Goal: Information Seeking & Learning: Learn about a topic

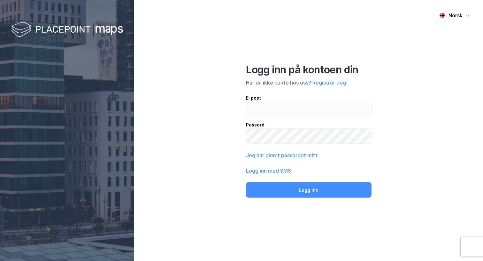
click at [275, 100] on div "E-post" at bounding box center [309, 98] width 126 height 8
click at [275, 102] on input "email" at bounding box center [308, 109] width 125 height 15
click at [275, 105] on input "email" at bounding box center [308, 109] width 125 height 15
type input "[PERSON_NAME][EMAIL_ADDRESS][DOMAIN_NAME]"
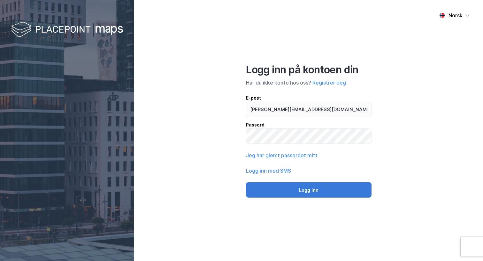
click at [314, 191] on button "Logg inn" at bounding box center [309, 189] width 126 height 15
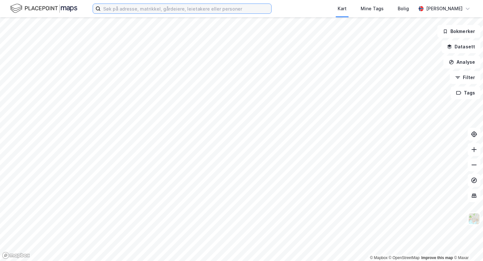
click at [178, 9] on input at bounding box center [186, 9] width 171 height 10
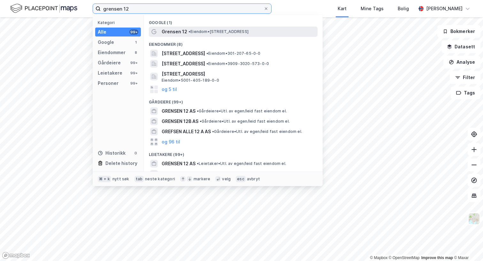
type input "grensen 12"
click at [186, 28] on div "Grensen 12 • Eiendom • [STREET_ADDRESS]" at bounding box center [239, 32] width 155 height 8
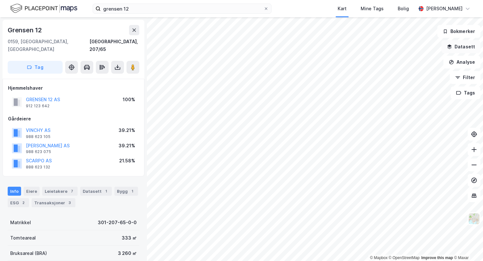
click at [465, 45] on button "Datasett" at bounding box center [461, 46] width 39 height 13
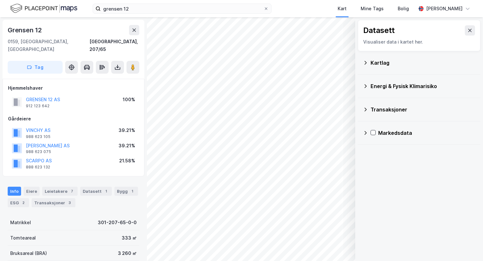
click at [392, 59] on div "Kartlag" at bounding box center [423, 63] width 105 height 8
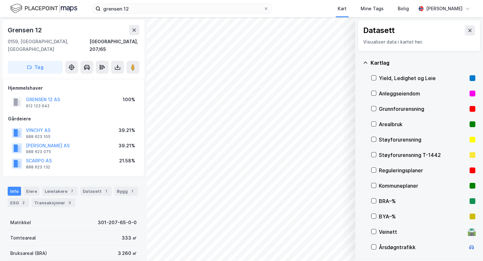
click at [392, 59] on div "Kartlag" at bounding box center [423, 63] width 105 height 8
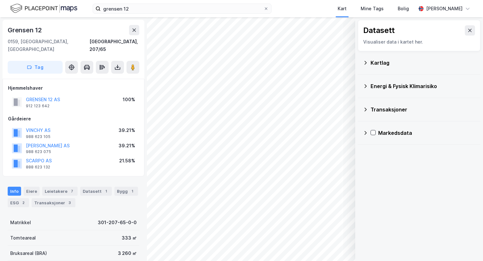
click at [392, 59] on div "Kartlag" at bounding box center [423, 63] width 105 height 8
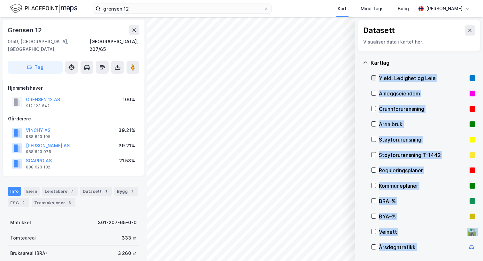
click at [375, 78] on icon at bounding box center [374, 77] width 4 height 4
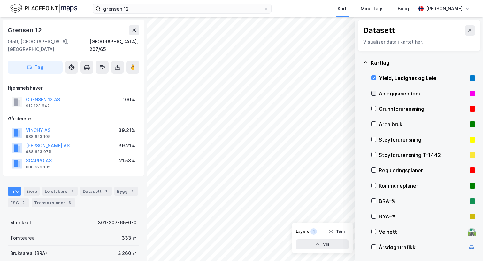
click at [373, 94] on icon at bounding box center [374, 93] width 4 height 4
click at [378, 91] on div "Anleggseiendom" at bounding box center [423, 93] width 104 height 15
click at [376, 79] on icon at bounding box center [374, 77] width 4 height 4
click at [468, 30] on icon at bounding box center [470, 30] width 5 height 5
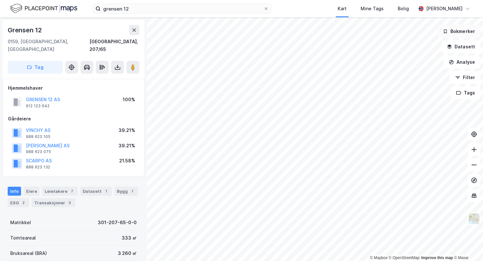
scroll to position [1, 0]
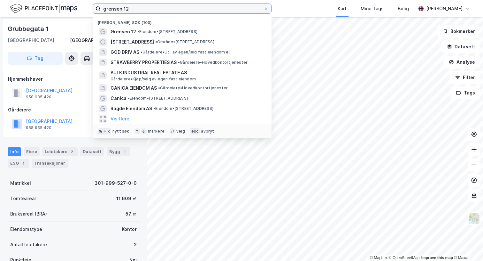
click at [139, 9] on input "grensen 12" at bounding box center [182, 9] width 163 height 10
click at [56, 38] on div "[GEOGRAPHIC_DATA], 999/527" at bounding box center [74, 40] width 132 height 8
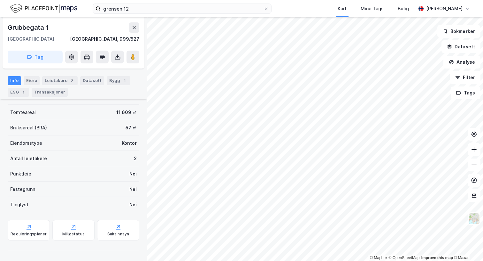
scroll to position [81, 0]
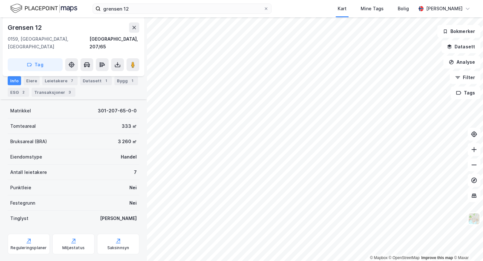
scroll to position [118, 0]
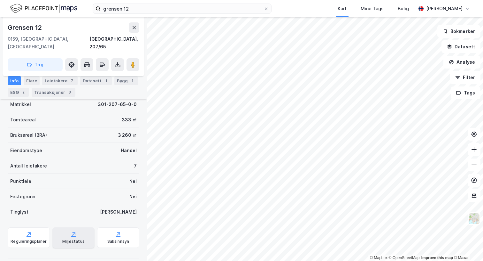
click at [72, 238] on div "Miljøstatus" at bounding box center [73, 240] width 22 height 5
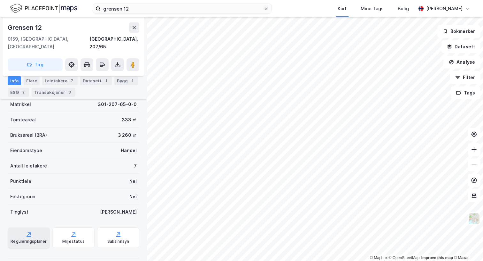
click at [35, 238] on div "Reguleringsplaner" at bounding box center [29, 240] width 36 height 5
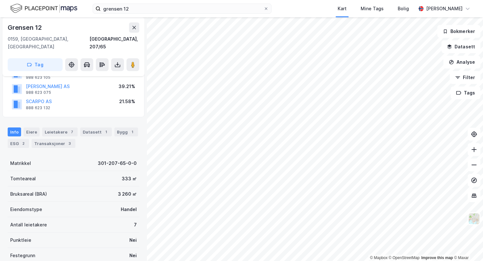
scroll to position [53, 0]
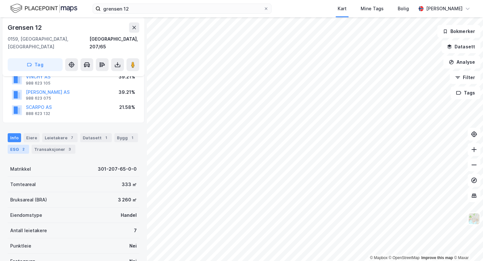
click at [14, 144] on div "ESG 2" at bounding box center [18, 148] width 21 height 9
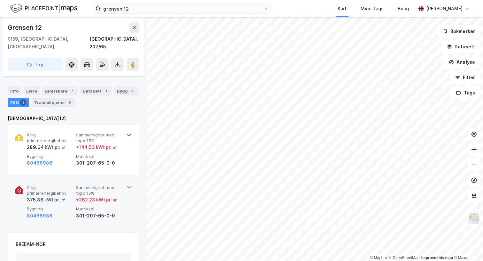
scroll to position [207, 0]
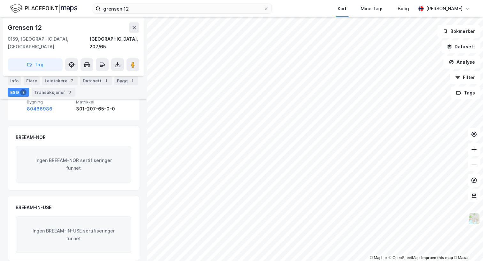
click at [69, 156] on div "Ingen BREEAM-NOR sertifiseringer funnet" at bounding box center [74, 164] width 116 height 36
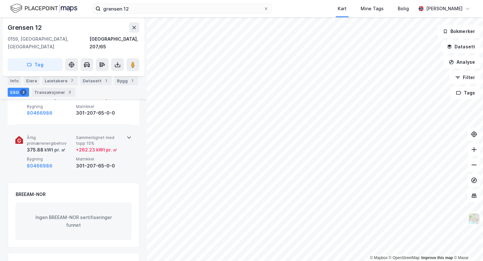
scroll to position [148, 0]
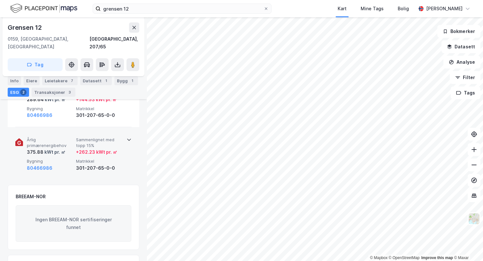
click at [130, 137] on icon at bounding box center [129, 139] width 5 height 5
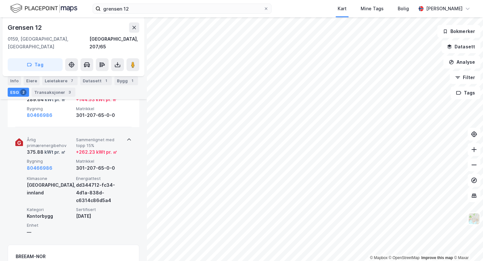
click at [100, 148] on div "+ 262.23 kWt pr. ㎡" at bounding box center [96, 152] width 41 height 8
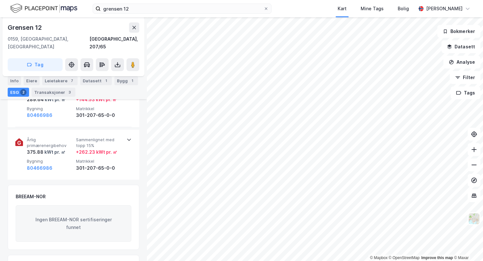
scroll to position [0, 0]
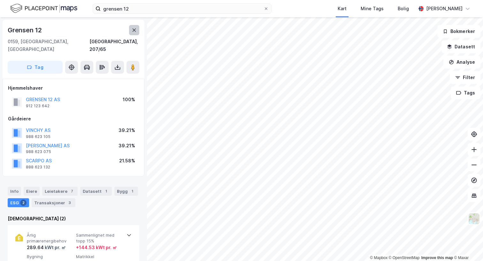
click at [134, 28] on icon at bounding box center [134, 29] width 5 height 5
